Goal: Communication & Community: Answer question/provide support

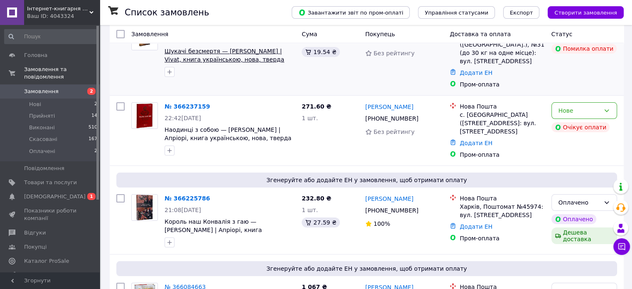
scroll to position [83, 0]
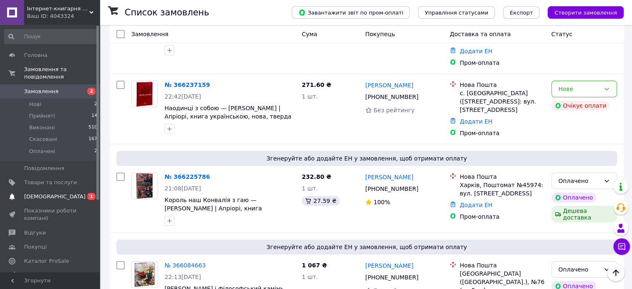
click at [59, 193] on span "[DEMOGRAPHIC_DATA]" at bounding box center [50, 196] width 53 height 7
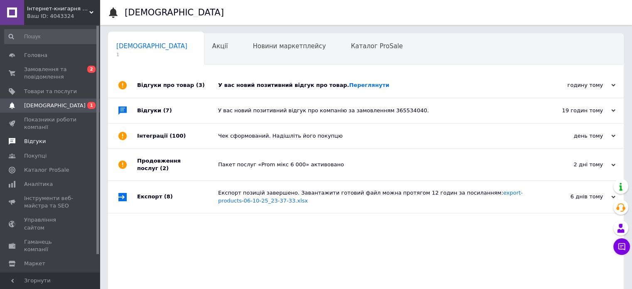
click at [57, 145] on span "Відгуки" at bounding box center [50, 141] width 53 height 7
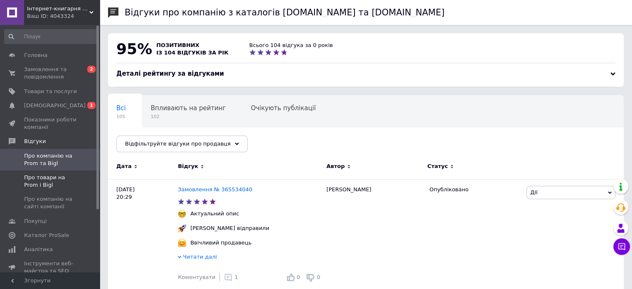
click at [65, 179] on span "Про товари на Prom і Bigl" at bounding box center [50, 181] width 53 height 15
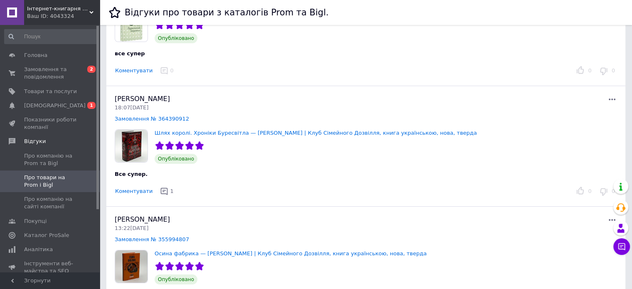
scroll to position [125, 0]
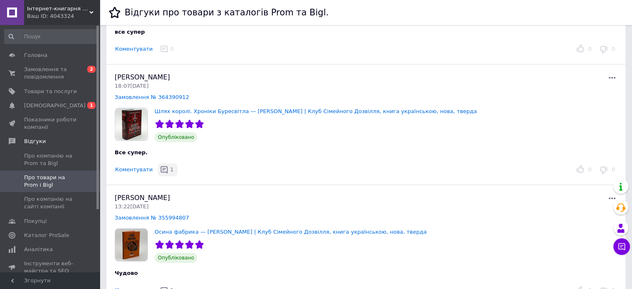
click at [170, 169] on span "1" at bounding box center [171, 169] width 3 height 6
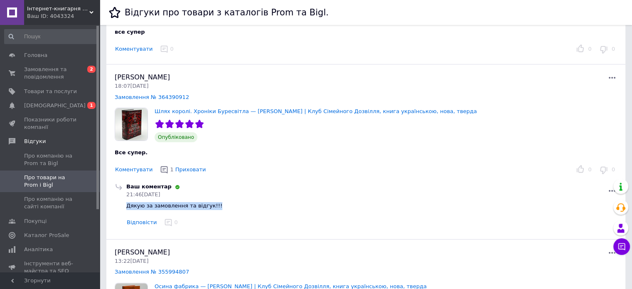
drag, startPoint x: 212, startPoint y: 201, endPoint x: 125, endPoint y: 204, distance: 87.0
click at [125, 204] on div "Ваш коментар 21:46[DATE] Дякую за замовлення та відгук!!! Відповісти 0" at bounding box center [372, 206] width 494 height 46
copy span "Дякую за замовлення та відгук!!!"
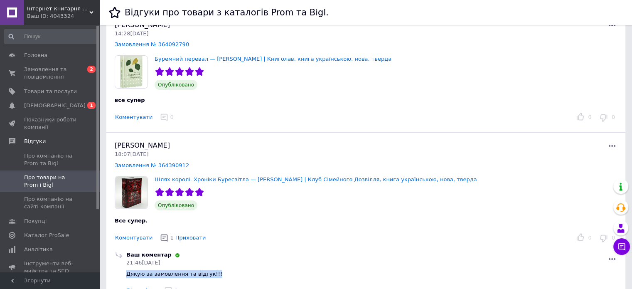
scroll to position [42, 0]
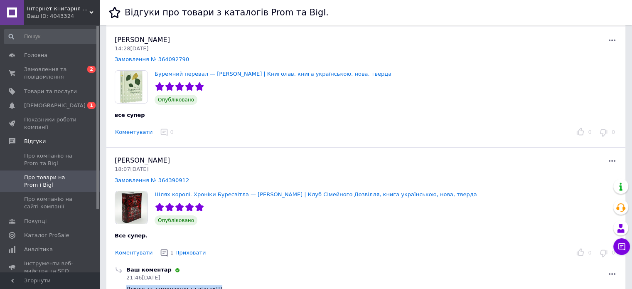
click at [137, 130] on button "Коментувати" at bounding box center [134, 132] width 38 height 9
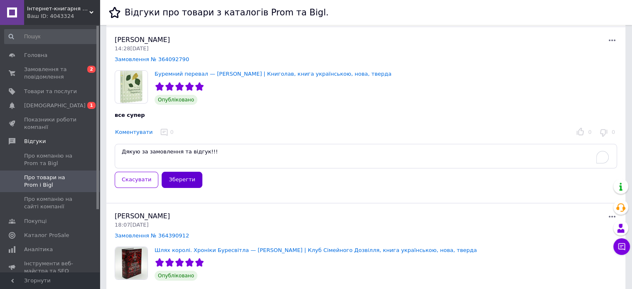
type textarea "Дякую за замовлення та відгук!!!"
click at [176, 180] on button "Зберегти" at bounding box center [182, 180] width 40 height 16
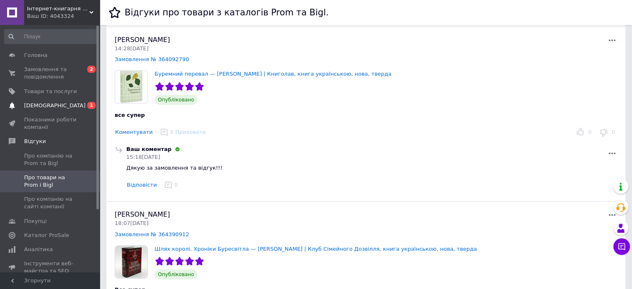
click at [73, 109] on link "Сповіщення 0 1" at bounding box center [51, 106] width 102 height 14
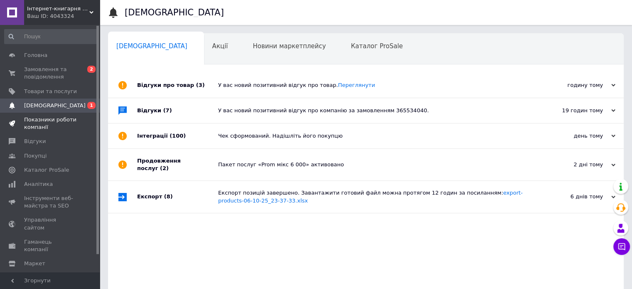
click at [54, 121] on span "Показники роботи компанії" at bounding box center [50, 123] width 53 height 15
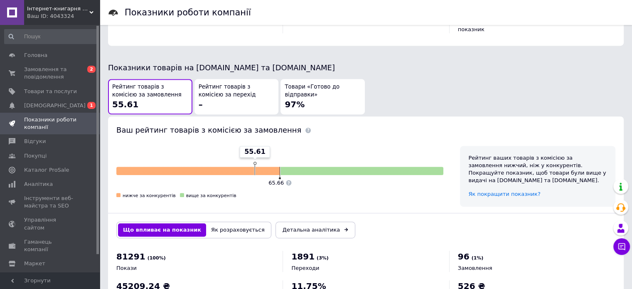
scroll to position [446, 0]
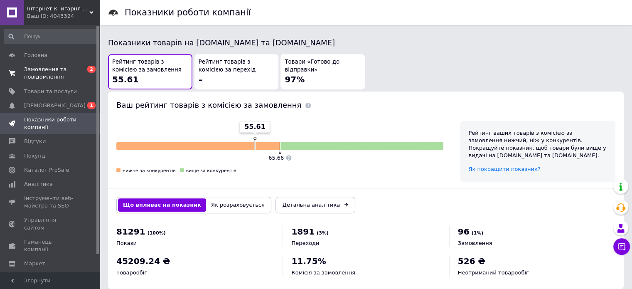
click at [75, 68] on span "Замовлення та повідомлення" at bounding box center [50, 73] width 53 height 15
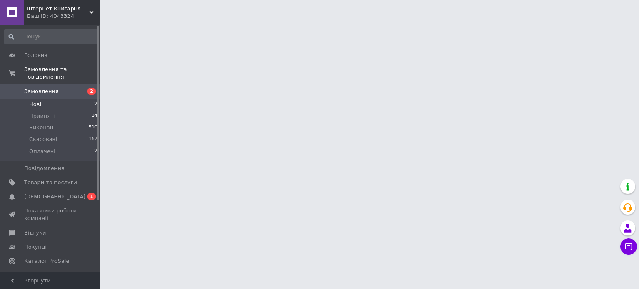
click at [78, 99] on li "Нові 2" at bounding box center [51, 105] width 102 height 12
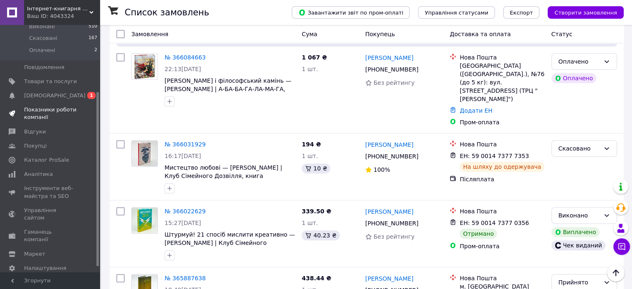
scroll to position [103, 0]
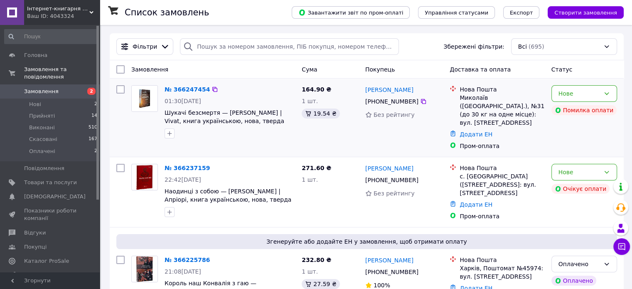
click at [211, 128] on div at bounding box center [230, 133] width 134 height 13
